Goal: Obtain resource: Obtain resource

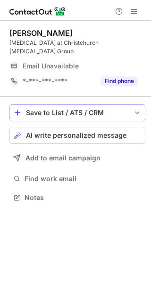
scroll to position [183, 151]
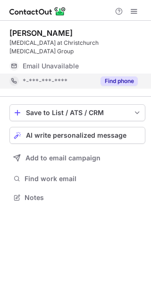
click at [118, 76] on button "Find phone" at bounding box center [118, 80] width 37 height 9
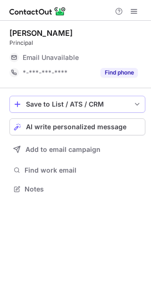
scroll to position [183, 151]
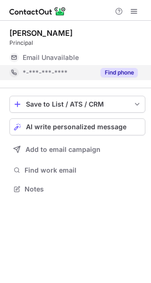
click at [108, 75] on button "Find phone" at bounding box center [118, 72] width 37 height 9
